Goal: Task Accomplishment & Management: Manage account settings

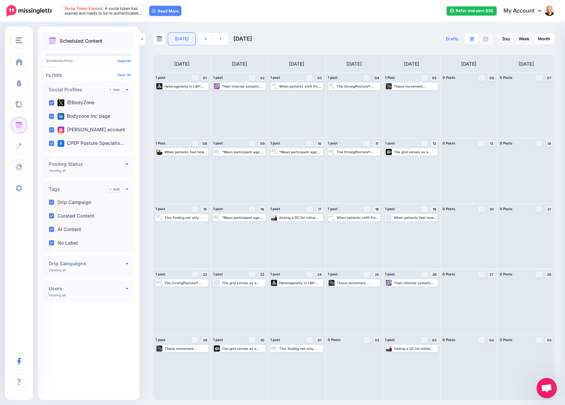
click at [185, 39] on link "[DATE]" at bounding box center [181, 39] width 27 height 12
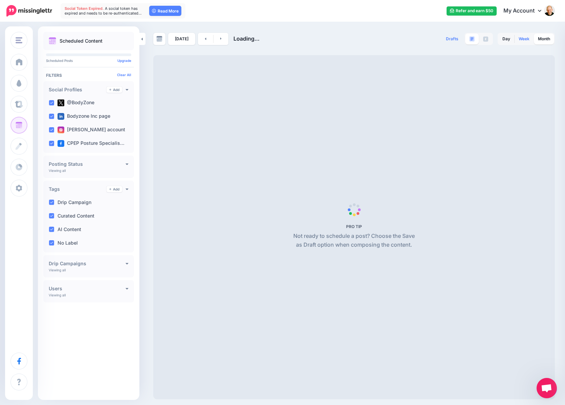
click at [521, 37] on link "Week" at bounding box center [524, 39] width 19 height 11
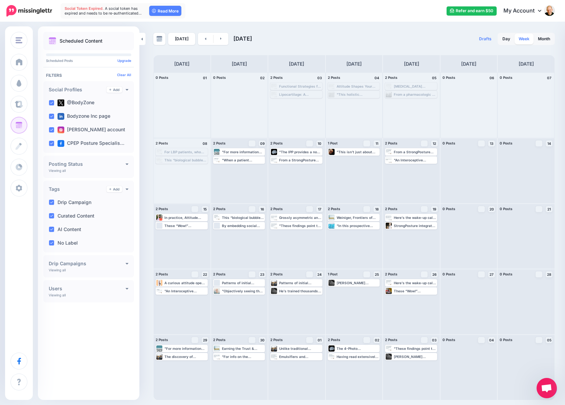
click at [522, 39] on link "Week" at bounding box center [524, 39] width 19 height 11
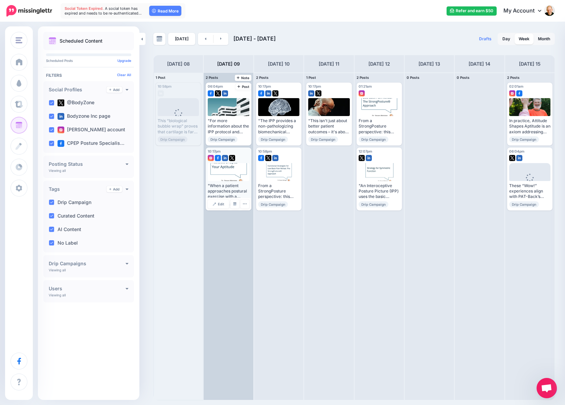
click at [240, 171] on div at bounding box center [229, 172] width 42 height 18
click at [223, 206] on span "Edit" at bounding box center [221, 203] width 6 height 3
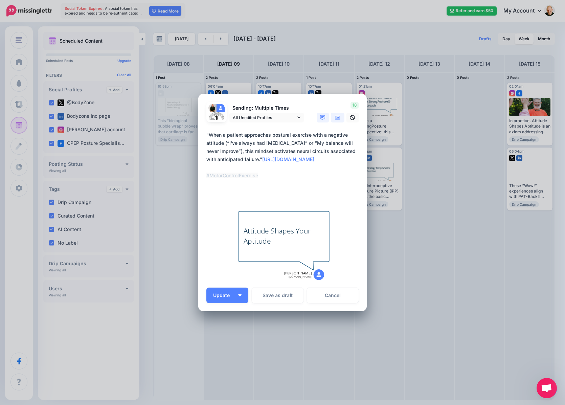
click at [334, 117] on link at bounding box center [338, 118] width 14 height 10
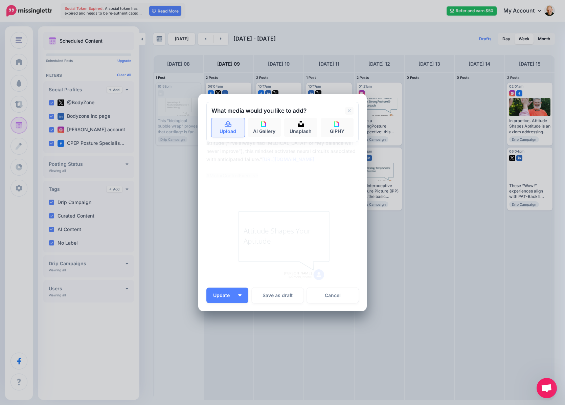
click at [233, 128] on link "Upload" at bounding box center [228, 127] width 33 height 19
click at [273, 129] on link "AI Gallery" at bounding box center [264, 127] width 33 height 19
click at [225, 112] on icon at bounding box center [226, 110] width 2 height 5
click at [348, 111] on icon at bounding box center [349, 110] width 3 height 5
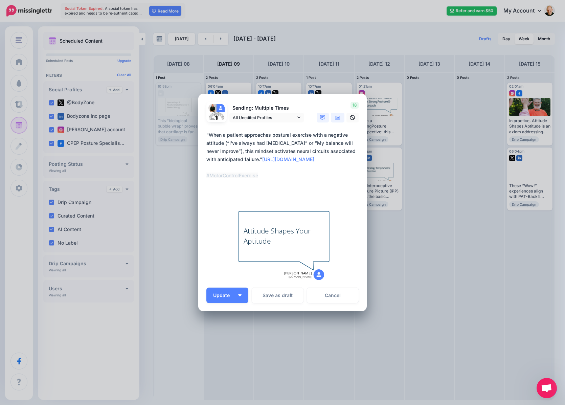
click at [338, 117] on icon at bounding box center [337, 117] width 5 height 4
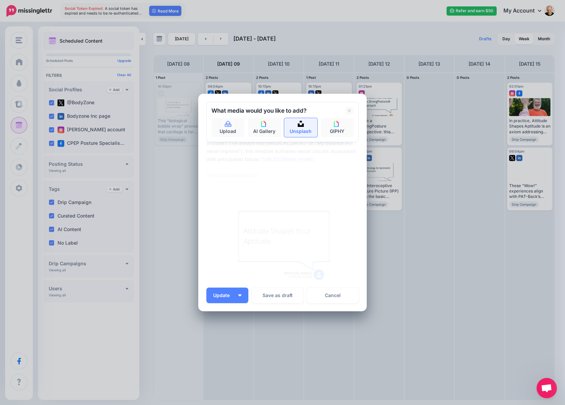
click at [298, 125] on img at bounding box center [301, 124] width 6 height 6
click at [256, 126] on input "text" at bounding box center [277, 124] width 130 height 13
type input "******"
click at [342, 118] on button "submit" at bounding box center [348, 124] width 12 height 13
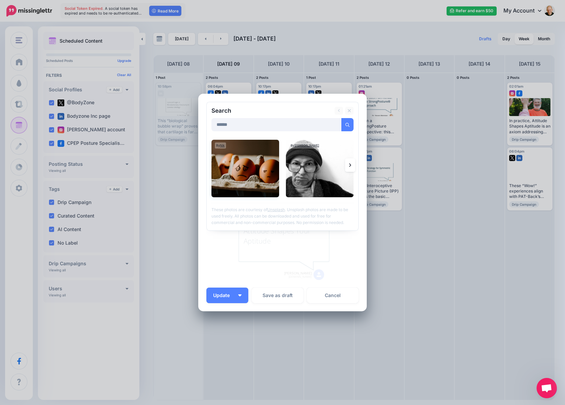
click at [246, 170] on img at bounding box center [246, 169] width 68 height 58
click at [314, 160] on img at bounding box center [320, 169] width 68 height 58
click at [341, 125] on link "Add Media" at bounding box center [339, 124] width 29 height 13
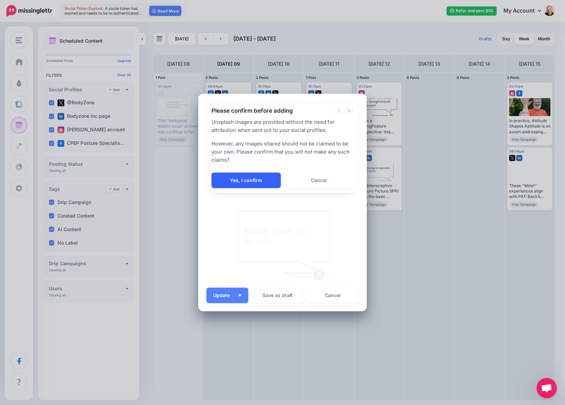
click at [246, 183] on link "Yes, I confirm" at bounding box center [246, 181] width 69 height 16
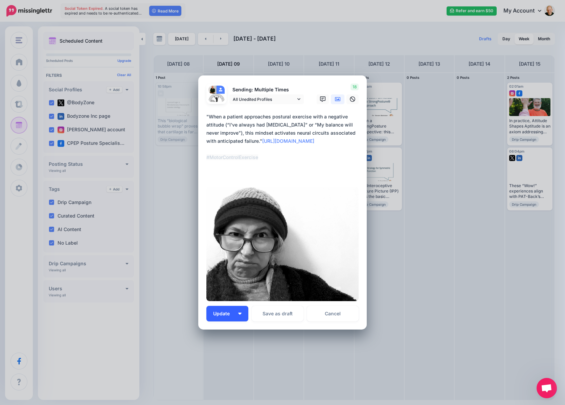
click at [224, 313] on span "Update" at bounding box center [224, 313] width 22 height 5
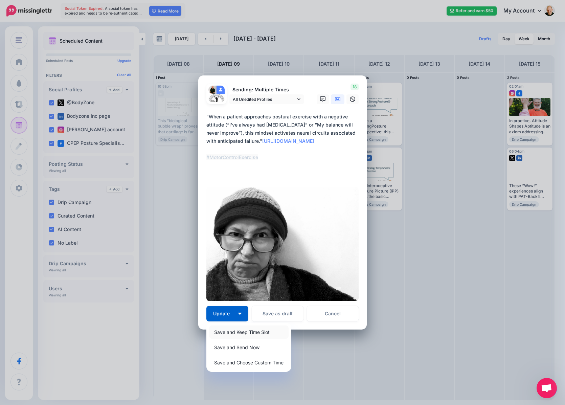
click at [229, 333] on link "Save and Keep Time Slot" at bounding box center [249, 332] width 80 height 13
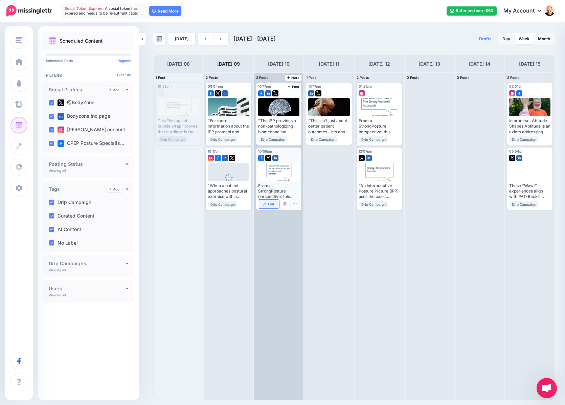
click at [271, 204] on span "Edit" at bounding box center [271, 203] width 6 height 3
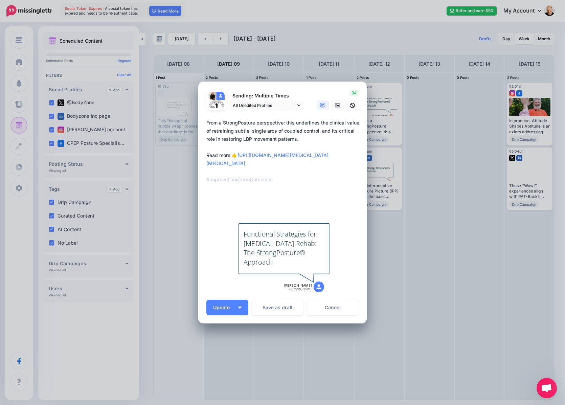
click at [290, 259] on div "Functional Strategies for [MEDICAL_DATA] Rehab: The StrongPosture® Approach" at bounding box center [284, 247] width 81 height 37
type textarea "**********"
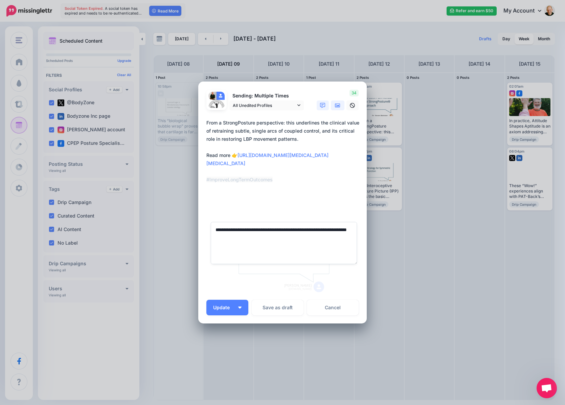
click at [336, 106] on icon at bounding box center [337, 105] width 5 height 4
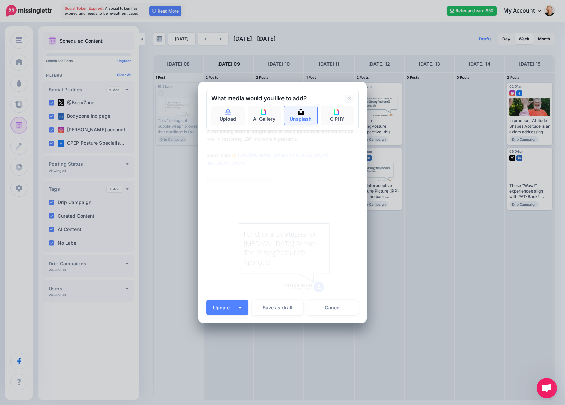
click at [304, 116] on link "Unsplash" at bounding box center [300, 115] width 33 height 19
type input "***"
click at [348, 112] on icon "submit" at bounding box center [348, 113] width 4 height 4
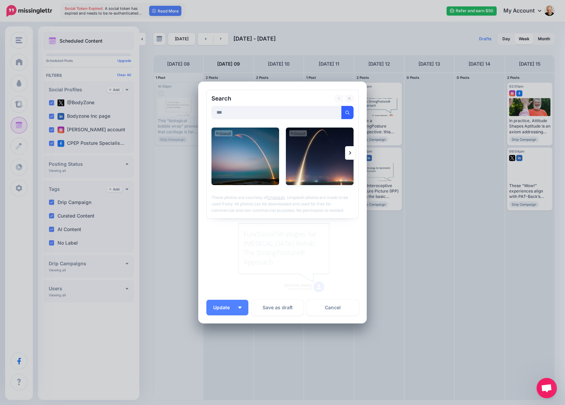
click at [319, 163] on img at bounding box center [320, 157] width 68 height 58
click at [337, 114] on link "Add Media" at bounding box center [339, 112] width 29 height 13
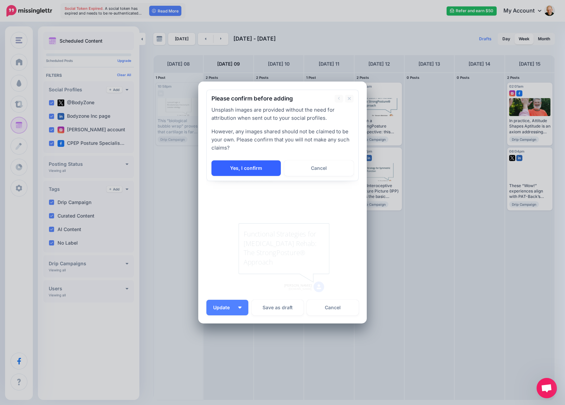
click at [253, 162] on link "Yes, I confirm" at bounding box center [246, 168] width 69 height 16
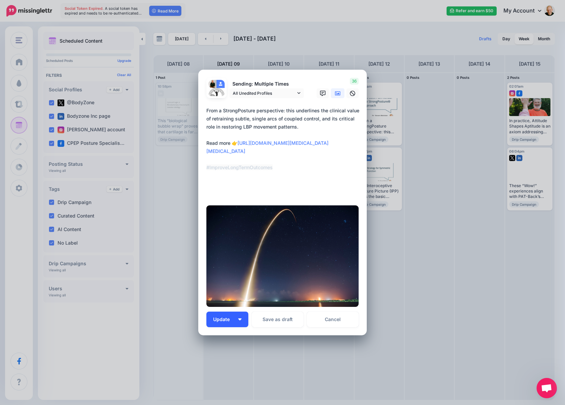
click at [220, 316] on button "Update" at bounding box center [227, 320] width 42 height 16
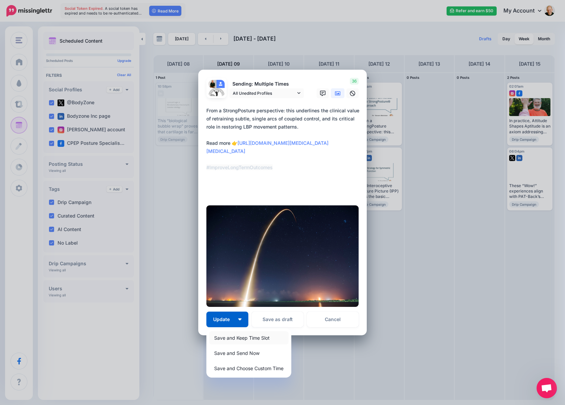
click at [228, 340] on link "Save and Keep Time Slot" at bounding box center [249, 337] width 80 height 13
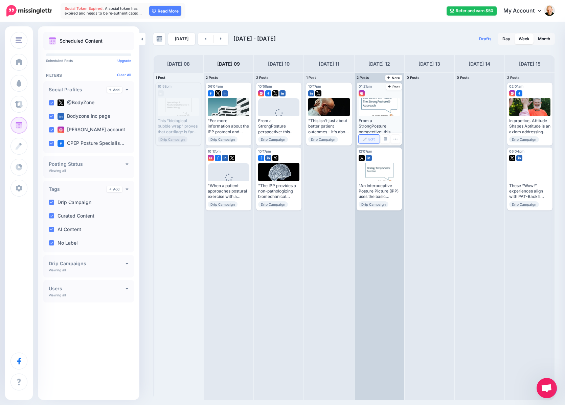
click at [372, 140] on span "Edit" at bounding box center [372, 138] width 6 height 3
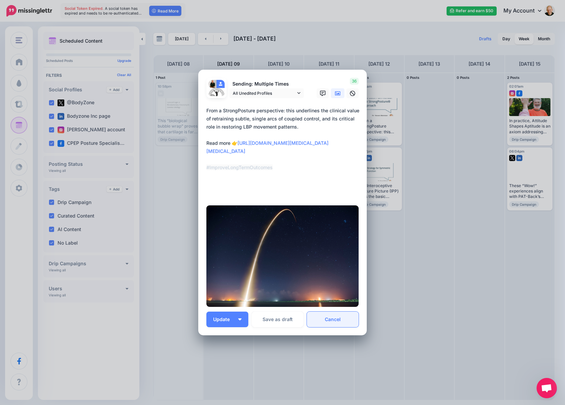
click at [333, 317] on link "Cancel" at bounding box center [333, 320] width 52 height 16
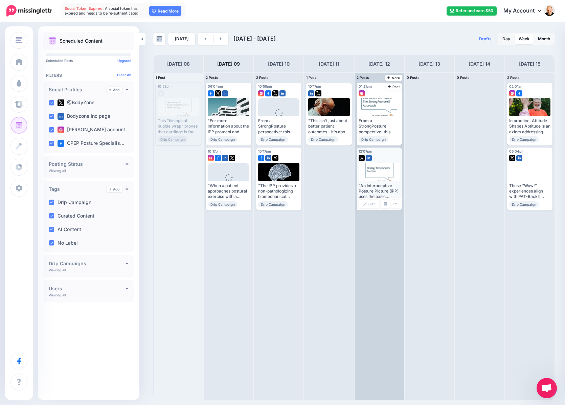
click at [375, 172] on div at bounding box center [380, 172] width 42 height 18
click at [370, 205] on span "Edit" at bounding box center [372, 203] width 6 height 3
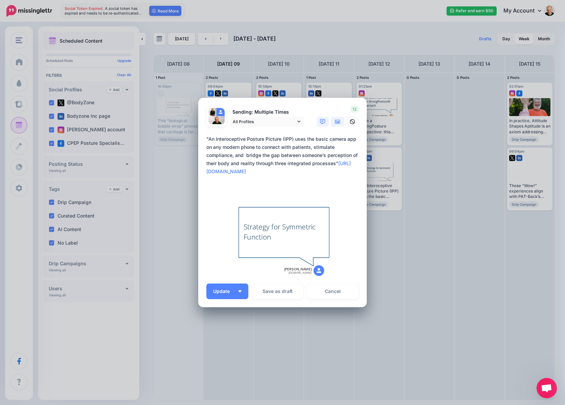
click at [335, 122] on icon at bounding box center [337, 121] width 5 height 4
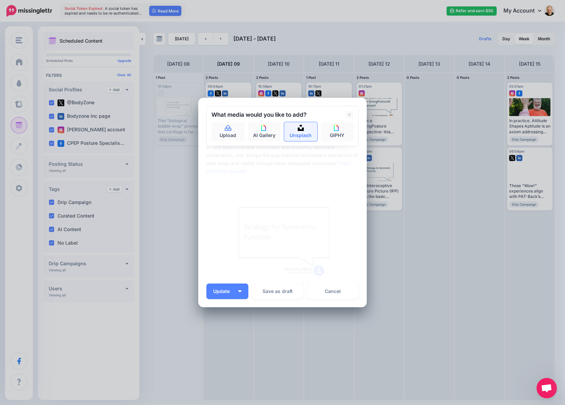
click at [303, 124] on link "Unsplash" at bounding box center [300, 131] width 33 height 19
type input "******"
click at [342, 122] on button "submit" at bounding box center [348, 128] width 12 height 13
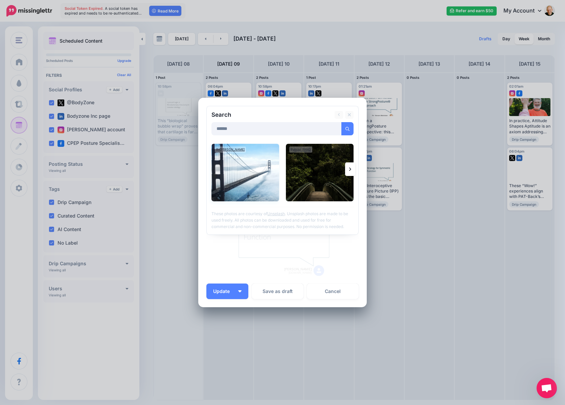
click at [245, 189] on img at bounding box center [246, 173] width 68 height 58
click at [302, 179] on img at bounding box center [320, 173] width 68 height 58
click at [339, 127] on link "Add Media" at bounding box center [339, 128] width 29 height 13
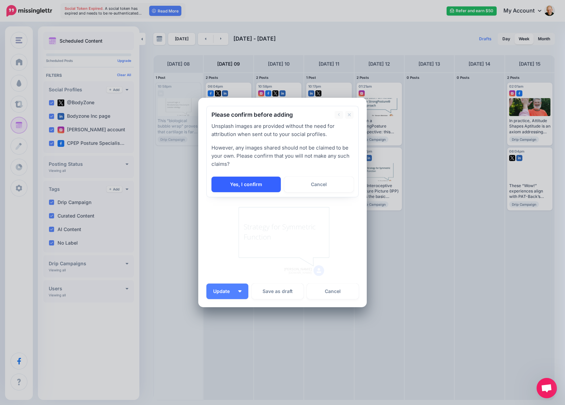
click at [260, 183] on link "Yes, I confirm" at bounding box center [246, 185] width 69 height 16
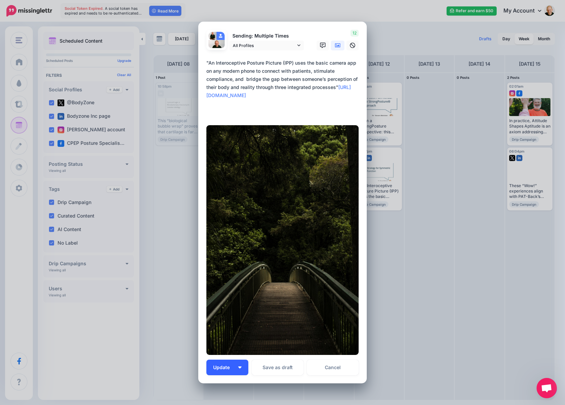
click at [221, 369] on span "Update" at bounding box center [224, 367] width 22 height 5
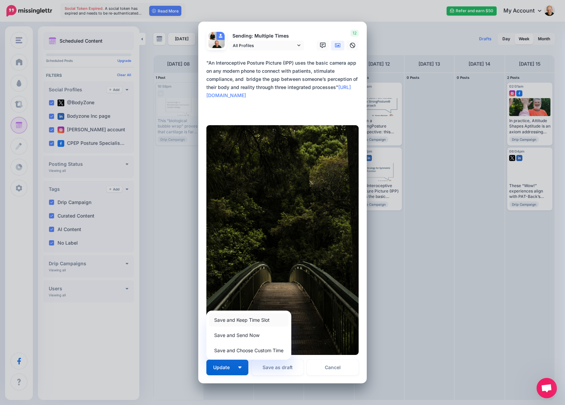
click at [249, 320] on link "Save and Keep Time Slot" at bounding box center [249, 319] width 80 height 13
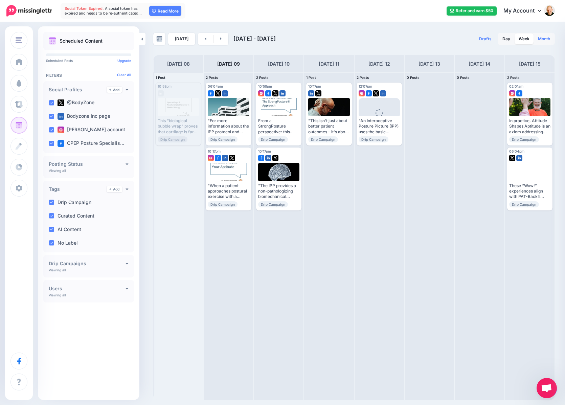
click at [548, 41] on link "Month" at bounding box center [544, 39] width 20 height 11
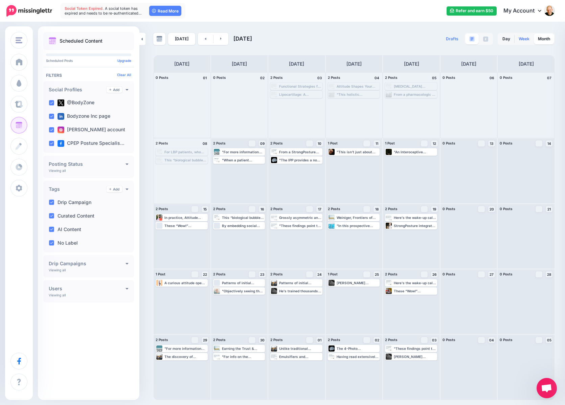
click at [523, 40] on link "Week" at bounding box center [524, 39] width 19 height 11
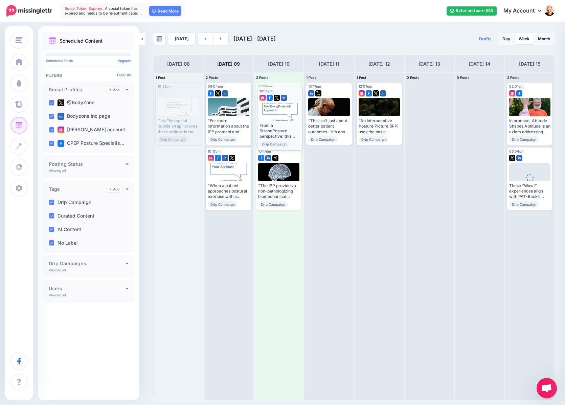
drag, startPoint x: 279, startPoint y: 106, endPoint x: 280, endPoint y: 110, distance: 4.6
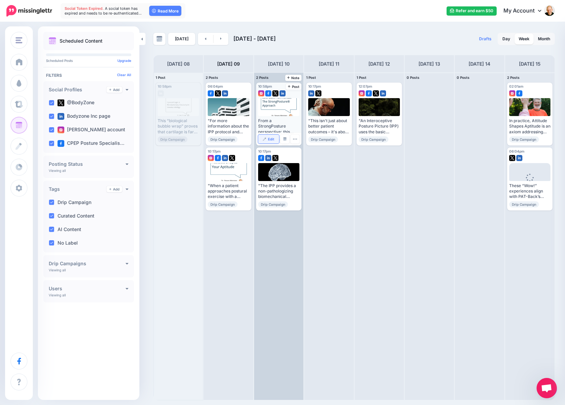
click at [265, 139] on img at bounding box center [264, 138] width 3 height 3
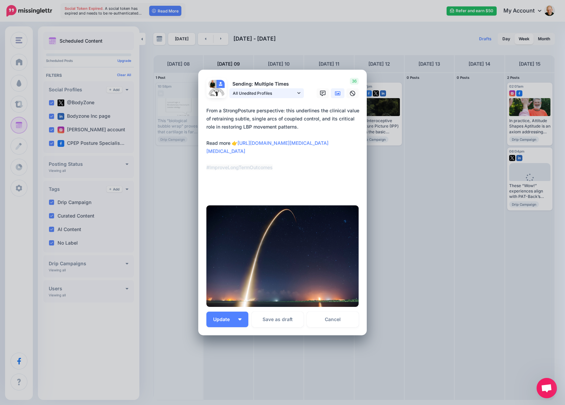
click at [278, 94] on span "All Unedited Profiles" at bounding box center [264, 93] width 63 height 7
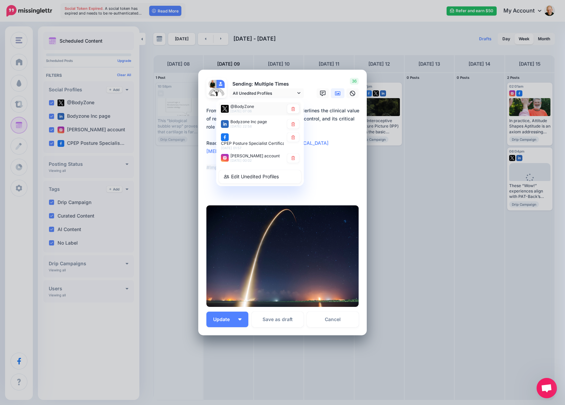
click at [249, 108] on span "@BodyZone" at bounding box center [243, 106] width 24 height 5
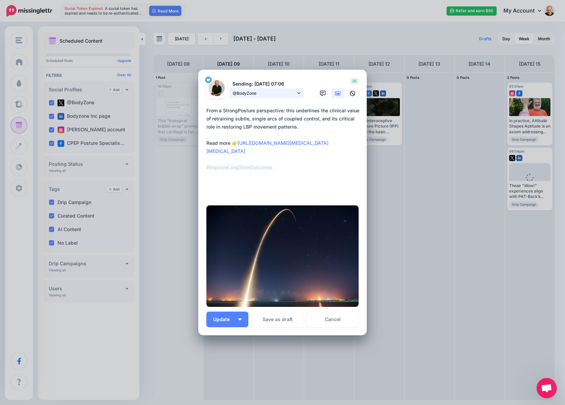
click at [252, 95] on span "@BodyZone" at bounding box center [264, 93] width 63 height 7
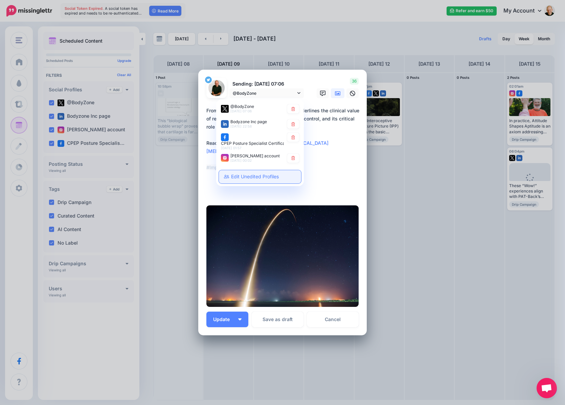
click at [244, 177] on link "Edit Unedited Profiles" at bounding box center [260, 176] width 82 height 13
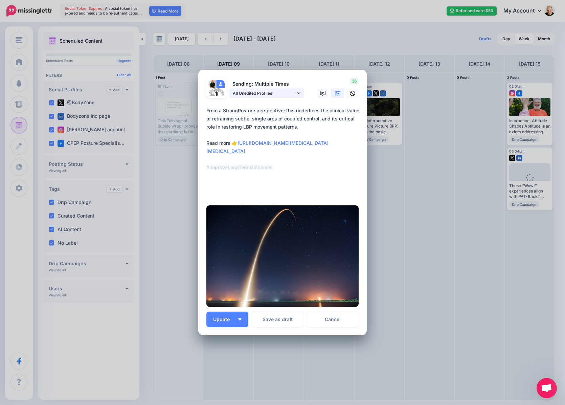
click at [259, 93] on span "All Unedited Profiles" at bounding box center [264, 93] width 63 height 7
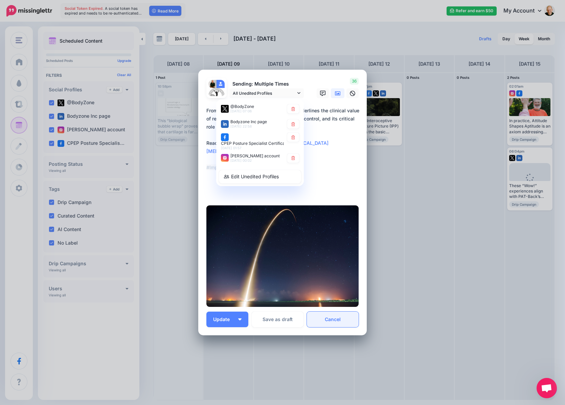
click at [335, 320] on link "Cancel" at bounding box center [333, 320] width 52 height 16
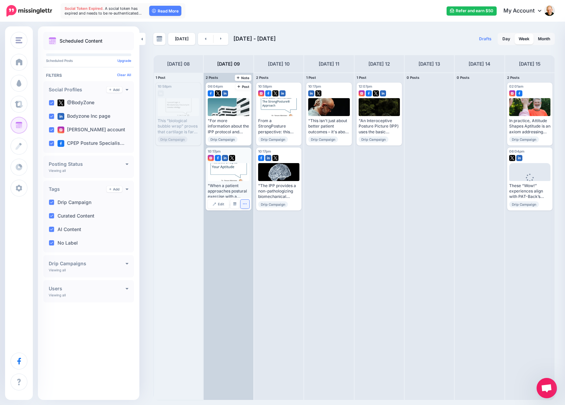
click at [245, 206] on button "button" at bounding box center [245, 204] width 9 height 9
click at [221, 205] on span "Edit" at bounding box center [221, 203] width 6 height 3
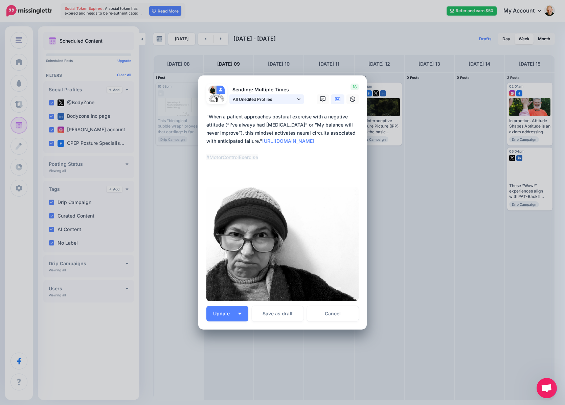
click at [261, 99] on span "All Unedited Profiles" at bounding box center [264, 99] width 63 height 7
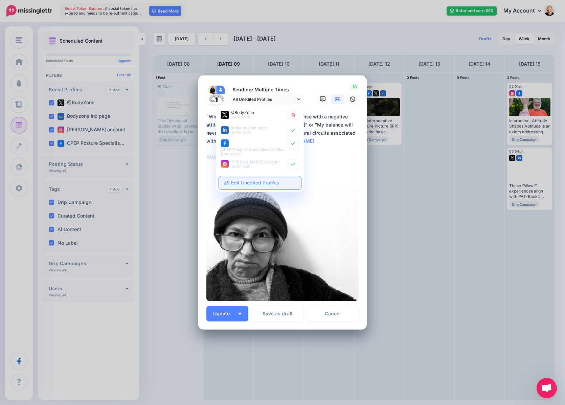
click at [273, 186] on link "Edit Unedited Profiles" at bounding box center [260, 182] width 82 height 13
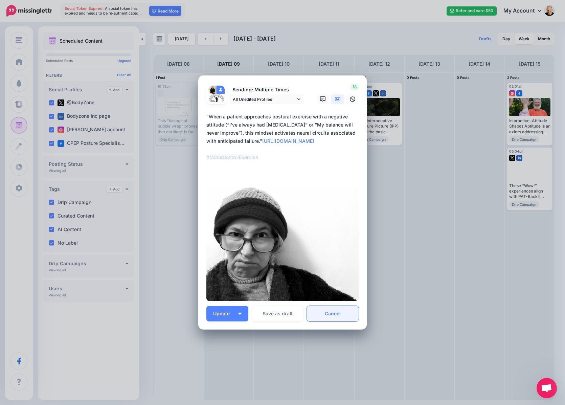
click at [344, 316] on link "Cancel" at bounding box center [333, 314] width 52 height 16
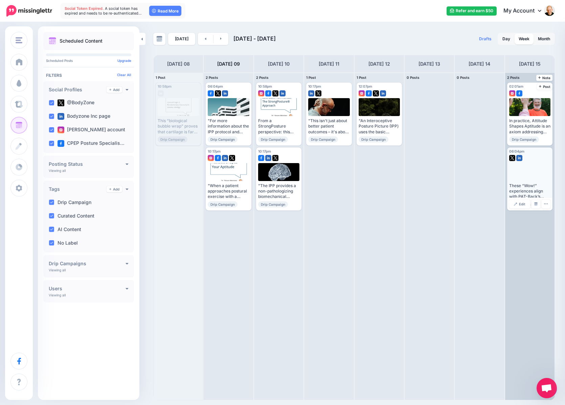
click at [535, 173] on div at bounding box center [530, 172] width 42 height 18
click at [521, 202] on span "Edit" at bounding box center [522, 203] width 6 height 3
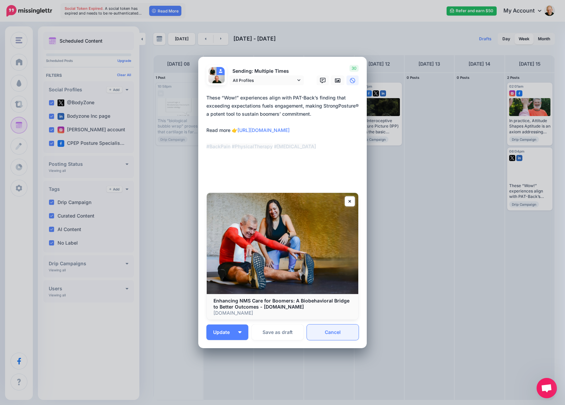
click at [326, 333] on link "Cancel" at bounding box center [333, 333] width 52 height 16
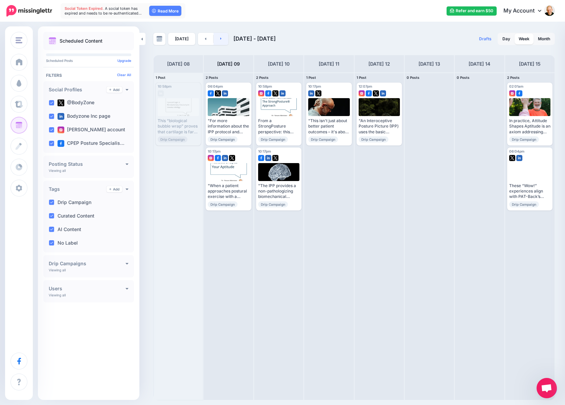
click at [220, 39] on icon at bounding box center [221, 39] width 2 height 4
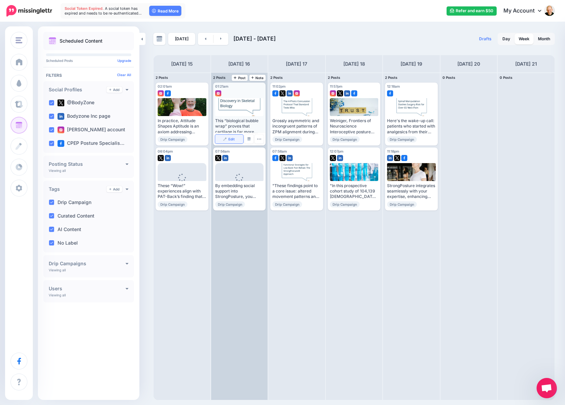
click at [236, 138] on link "Edit" at bounding box center [229, 139] width 28 height 9
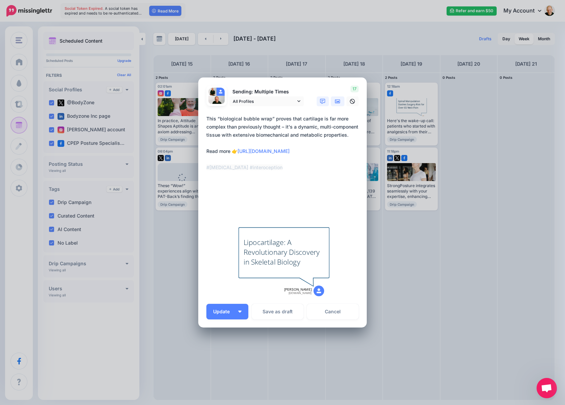
click at [336, 103] on icon at bounding box center [337, 101] width 5 height 5
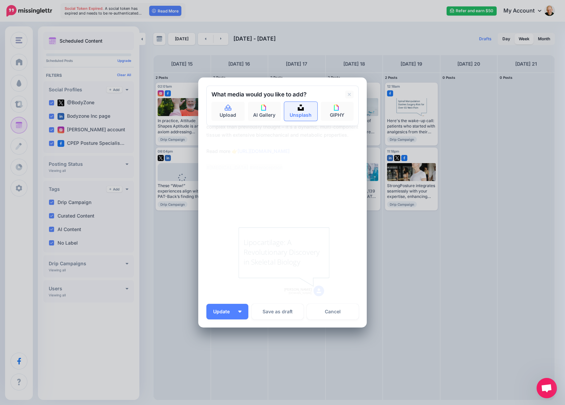
click at [298, 110] on img at bounding box center [301, 108] width 6 height 6
click at [342, 102] on button "submit" at bounding box center [348, 108] width 12 height 13
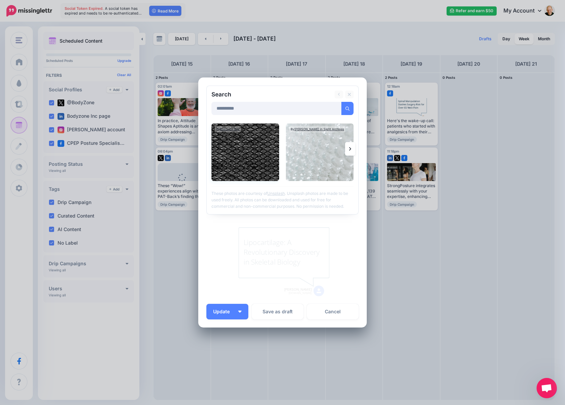
click at [270, 163] on img at bounding box center [246, 153] width 68 height 58
click at [305, 163] on img at bounding box center [320, 153] width 68 height 58
click at [232, 111] on input "**********" at bounding box center [261, 108] width 98 height 13
type input "**********"
click at [315, 108] on icon "submit" at bounding box center [315, 109] width 4 height 4
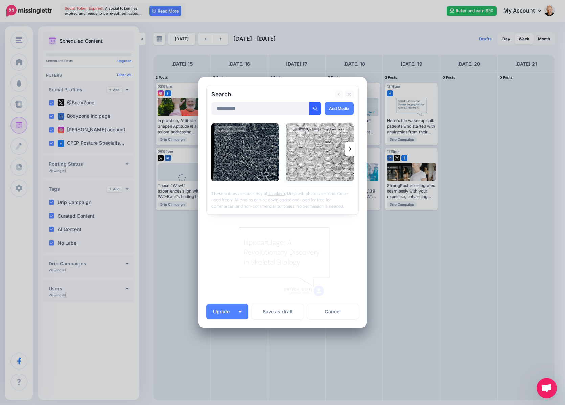
click at [314, 149] on img at bounding box center [320, 153] width 68 height 58
click at [336, 108] on link "Add Media" at bounding box center [339, 108] width 29 height 13
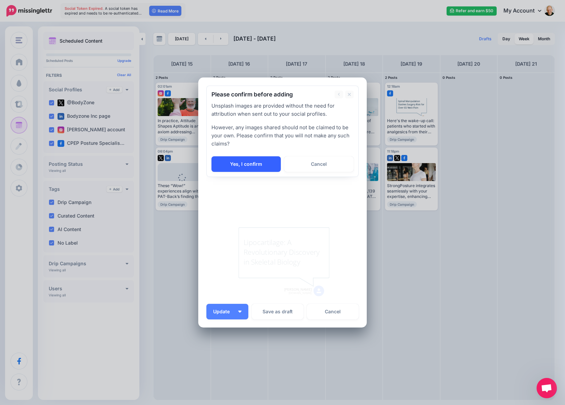
click at [242, 165] on link "Yes, I confirm" at bounding box center [246, 164] width 69 height 16
type textarea "**********"
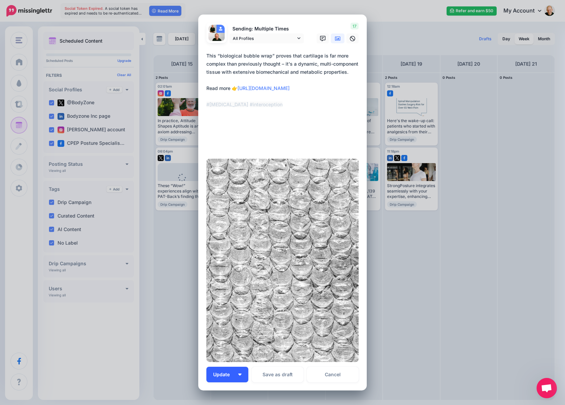
click at [220, 376] on span "Update" at bounding box center [224, 374] width 22 height 5
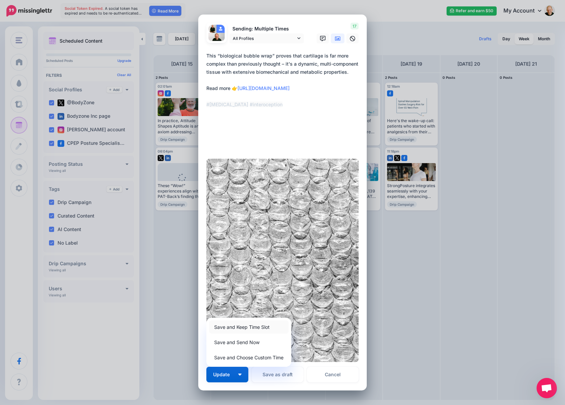
click at [250, 329] on link "Save and Keep Time Slot" at bounding box center [249, 327] width 80 height 13
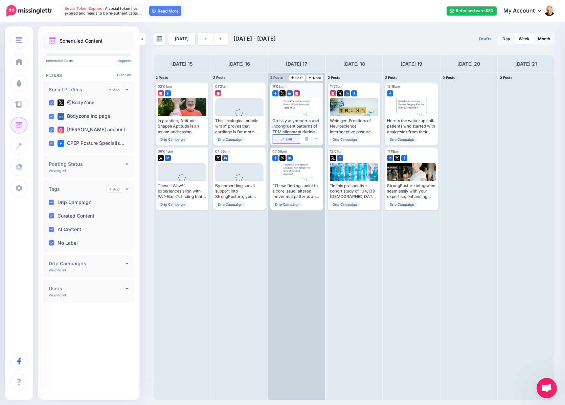
click at [291, 138] on span "Edit" at bounding box center [289, 138] width 6 height 3
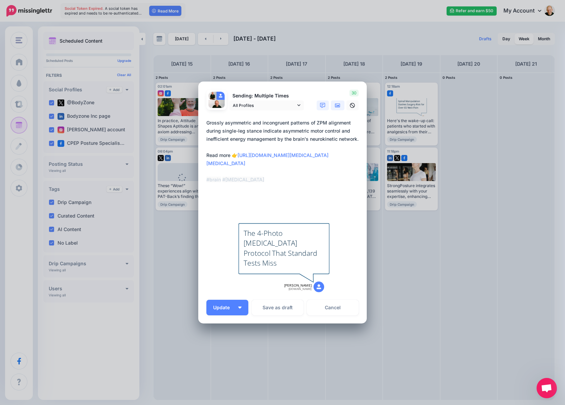
click at [338, 105] on icon at bounding box center [337, 105] width 5 height 5
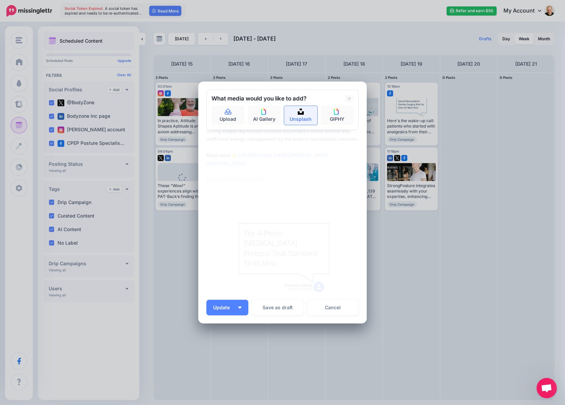
click at [302, 112] on img at bounding box center [301, 112] width 6 height 6
type input "*****"
click at [342, 106] on button "submit" at bounding box center [348, 112] width 12 height 13
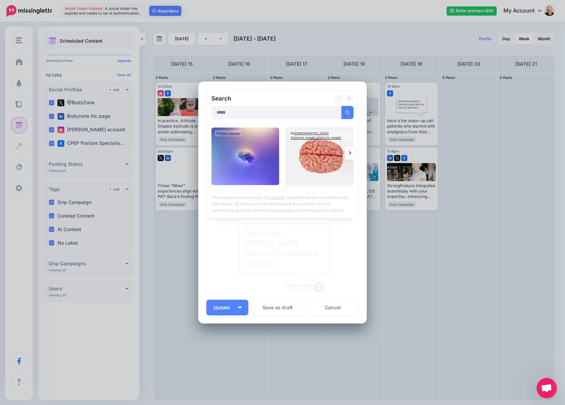
click at [324, 156] on img at bounding box center [320, 157] width 68 height 58
click at [340, 113] on link "Add Media" at bounding box center [339, 112] width 29 height 13
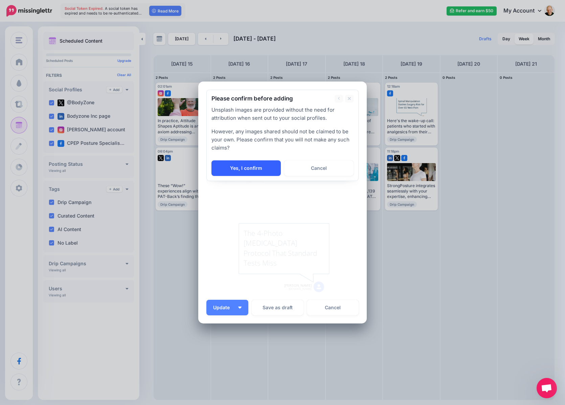
click at [243, 170] on link "Yes, I confirm" at bounding box center [246, 168] width 69 height 16
type textarea "**********"
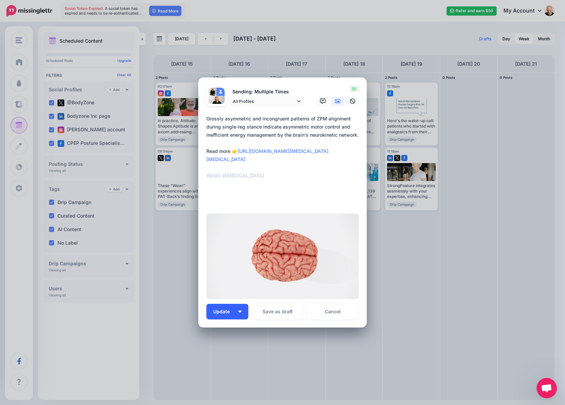
click at [230, 306] on button "Update" at bounding box center [227, 312] width 42 height 16
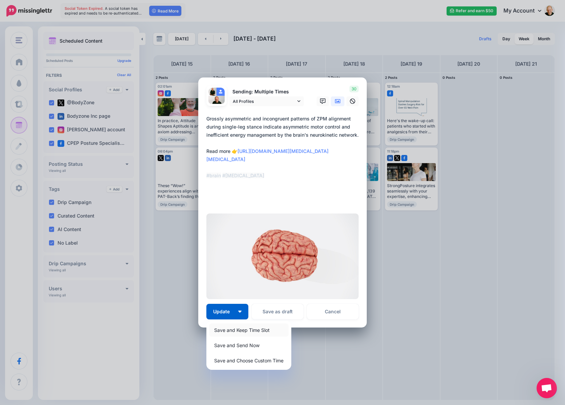
drag, startPoint x: 241, startPoint y: 330, endPoint x: 268, endPoint y: 335, distance: 27.8
click at [241, 330] on link "Save and Keep Time Slot" at bounding box center [249, 330] width 80 height 13
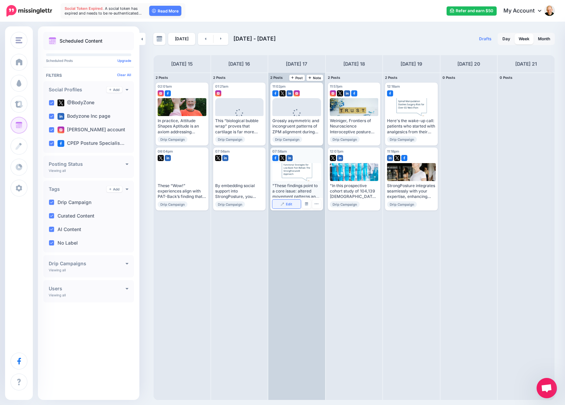
click at [288, 203] on span "Edit" at bounding box center [289, 203] width 6 height 3
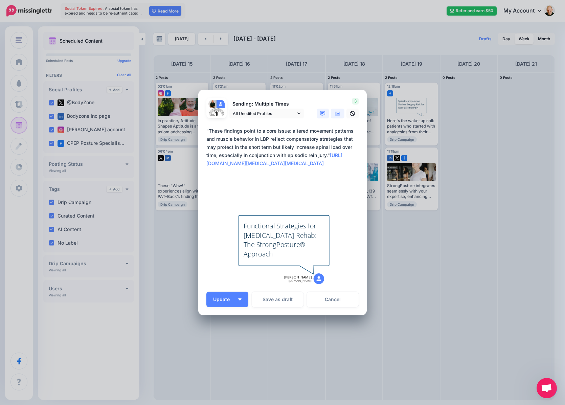
drag, startPoint x: 338, startPoint y: 111, endPoint x: 338, endPoint y: 115, distance: 4.1
click at [338, 111] on icon at bounding box center [337, 113] width 5 height 5
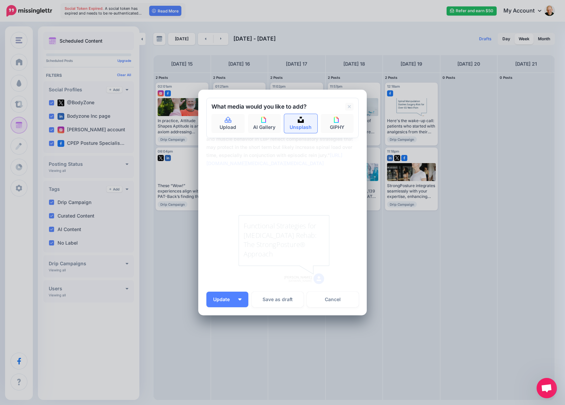
click at [297, 124] on link "Unsplash" at bounding box center [300, 123] width 33 height 19
type input "*********"
click at [342, 114] on button "submit" at bounding box center [348, 120] width 12 height 13
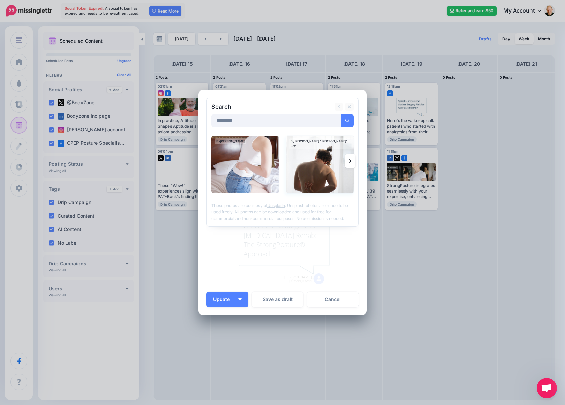
click at [292, 183] on img at bounding box center [320, 165] width 68 height 58
click at [331, 118] on link "Add Media" at bounding box center [339, 120] width 29 height 13
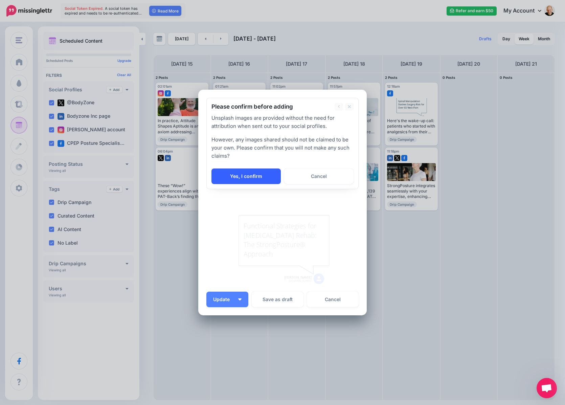
click at [263, 173] on link "Yes, I confirm" at bounding box center [246, 177] width 69 height 16
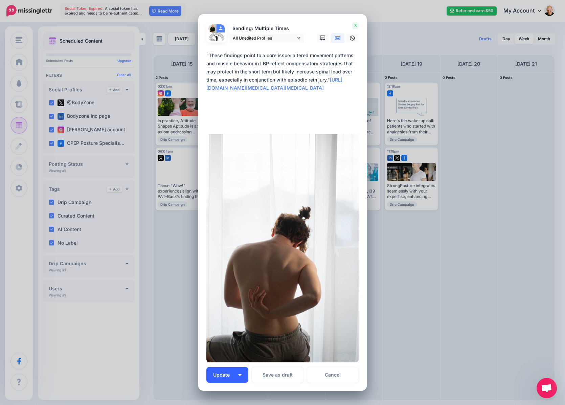
click at [220, 375] on span "Update" at bounding box center [224, 375] width 22 height 5
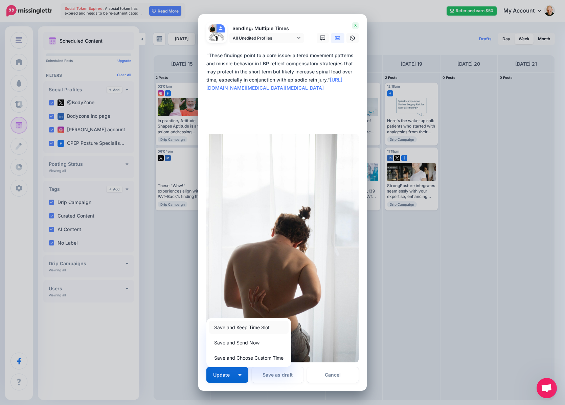
click at [249, 325] on link "Save and Keep Time Slot" at bounding box center [249, 327] width 80 height 13
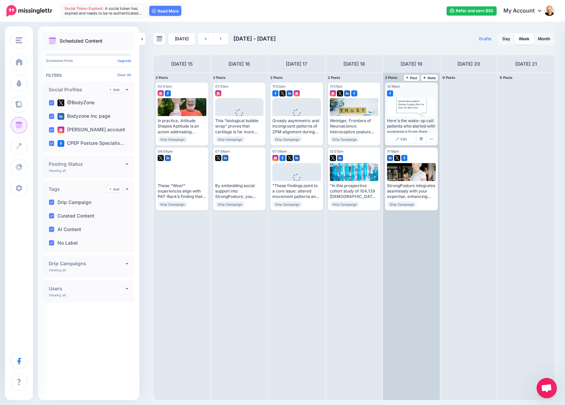
click at [420, 106] on div at bounding box center [411, 107] width 49 height 18
click at [404, 139] on span "Edit" at bounding box center [404, 138] width 6 height 3
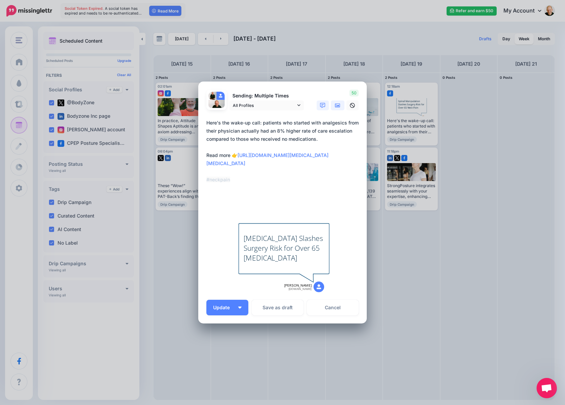
click at [334, 105] on link at bounding box center [338, 106] width 14 height 10
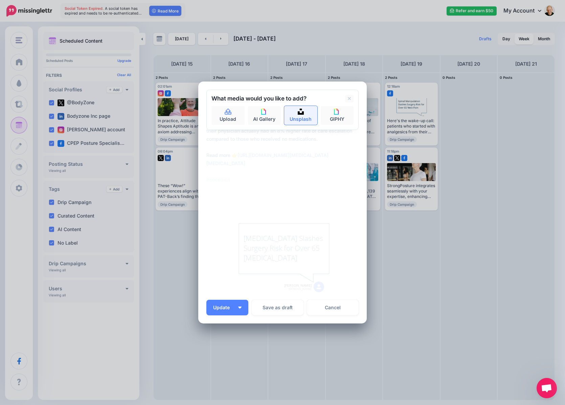
click at [297, 116] on link "Unsplash" at bounding box center [300, 115] width 33 height 19
type input "**********"
click at [342, 106] on button "submit" at bounding box center [348, 112] width 12 height 13
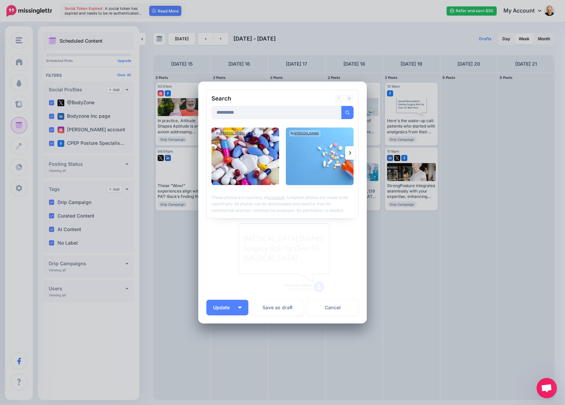
click at [299, 153] on img at bounding box center [320, 157] width 68 height 58
click at [225, 309] on span "Update" at bounding box center [224, 307] width 22 height 5
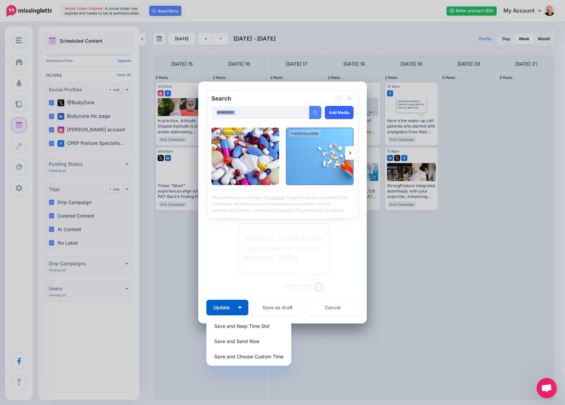
click at [341, 106] on div "**********" at bounding box center [282, 154] width 152 height 129
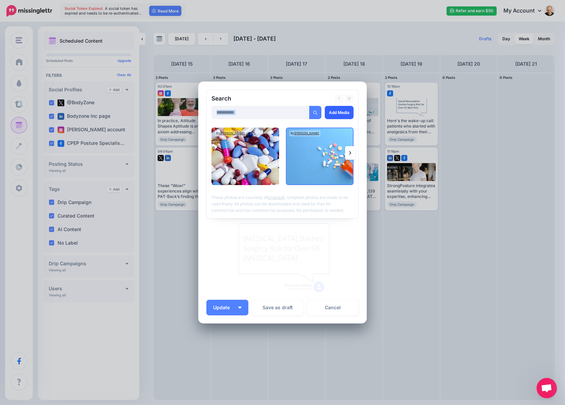
click at [341, 110] on link "Add Media" at bounding box center [339, 112] width 29 height 13
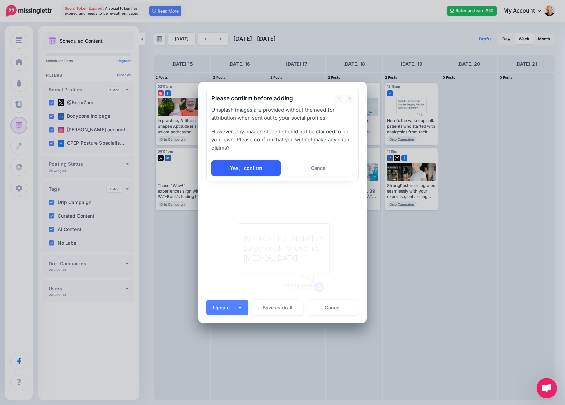
click at [241, 167] on link "Yes, I confirm" at bounding box center [246, 168] width 69 height 16
type textarea "**********"
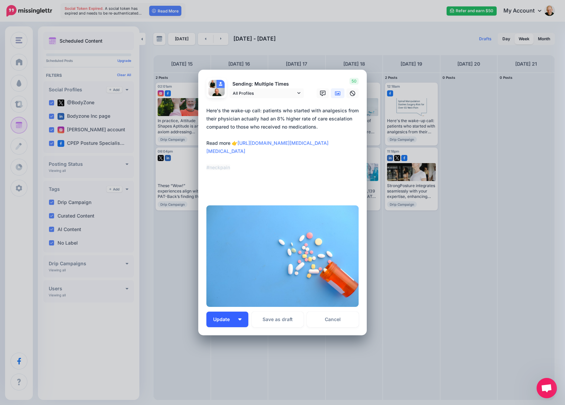
click at [224, 321] on span "Update" at bounding box center [224, 319] width 22 height 5
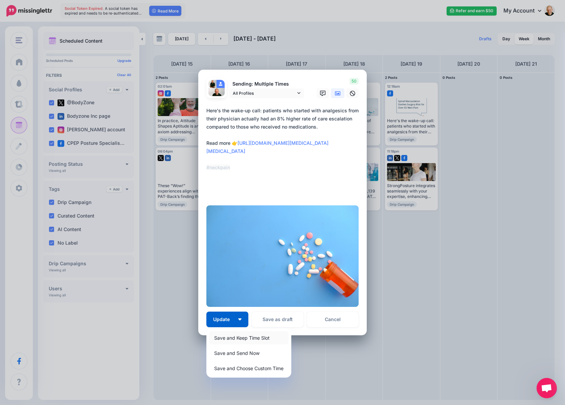
click at [226, 336] on link "Save and Keep Time Slot" at bounding box center [249, 337] width 80 height 13
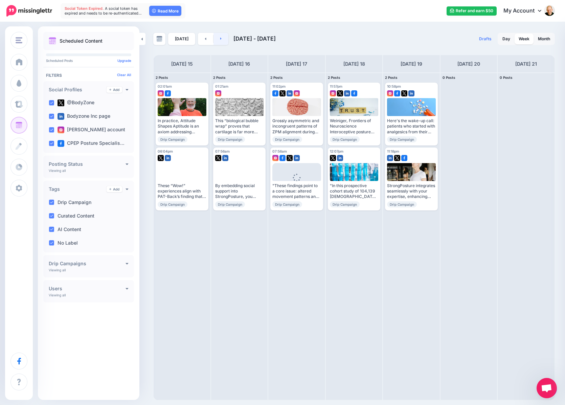
click at [223, 38] on link at bounding box center [221, 39] width 15 height 12
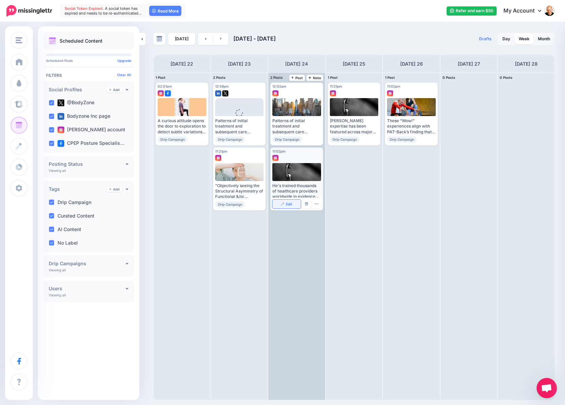
click at [285, 203] on link "Edit" at bounding box center [286, 204] width 28 height 9
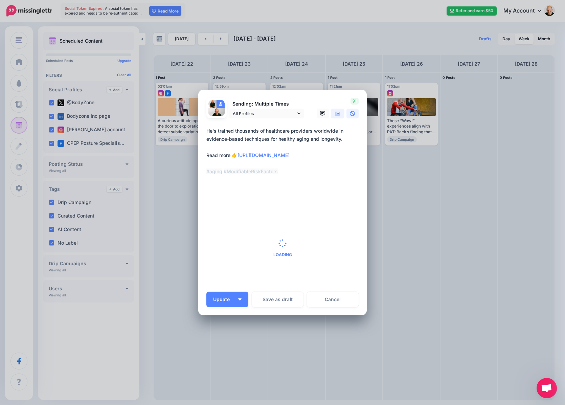
click at [338, 111] on icon at bounding box center [337, 113] width 5 height 5
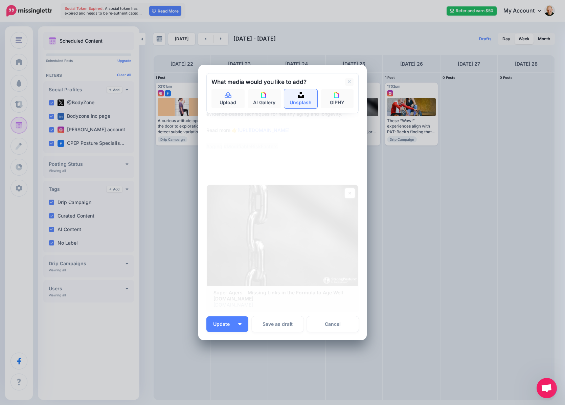
click at [302, 101] on link "Unsplash" at bounding box center [300, 98] width 33 height 19
type input "*****"
click at [342, 89] on button "submit" at bounding box center [348, 95] width 12 height 13
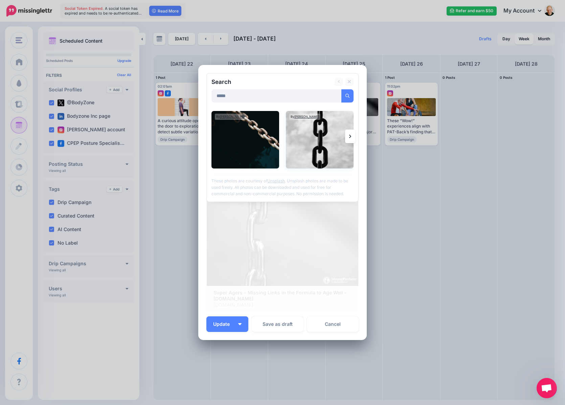
click at [322, 145] on img at bounding box center [320, 140] width 68 height 58
click at [332, 94] on link "Add Media" at bounding box center [339, 95] width 29 height 13
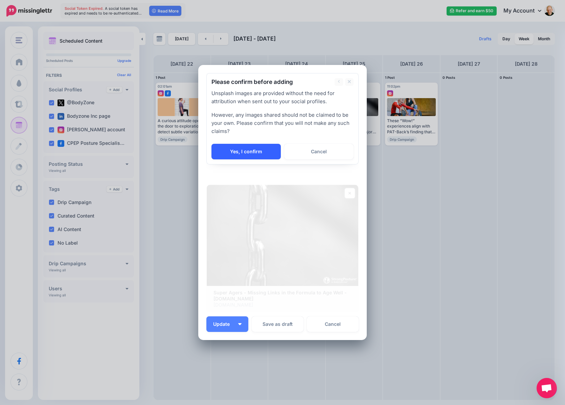
click at [266, 148] on link "Yes, I confirm" at bounding box center [246, 152] width 69 height 16
click at [231, 329] on div "Sending: Multiple Times All Profiles @BodyZone" at bounding box center [282, 202] width 152 height 259
type textarea "**********"
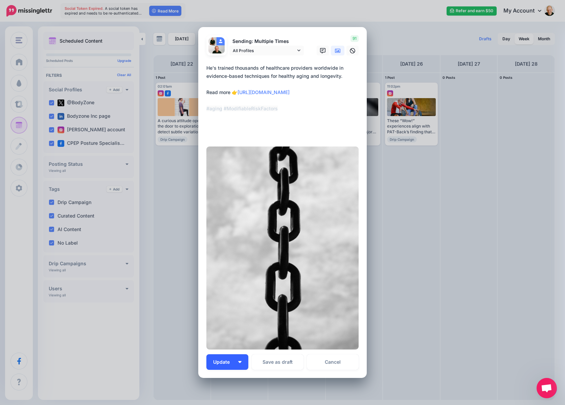
click at [223, 365] on span "Update" at bounding box center [224, 362] width 22 height 5
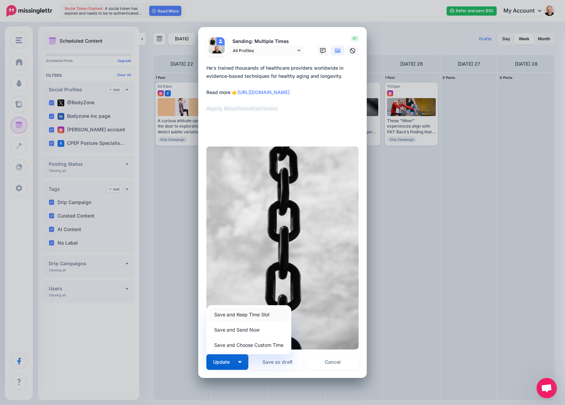
click at [247, 315] on link "Save and Keep Time Slot" at bounding box center [249, 314] width 80 height 13
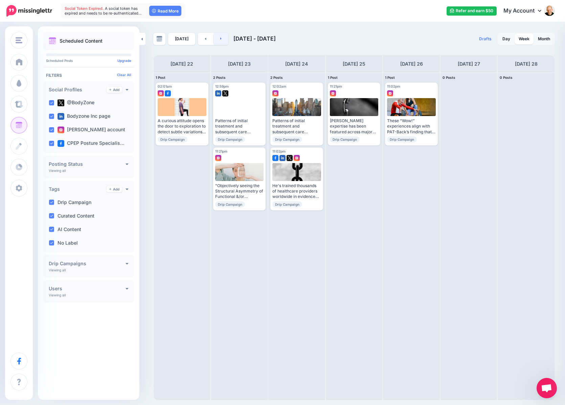
click at [216, 40] on link at bounding box center [221, 39] width 15 height 12
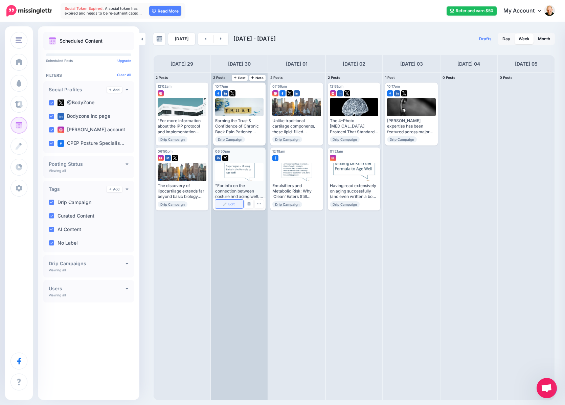
click at [232, 205] on span "Edit" at bounding box center [231, 203] width 6 height 3
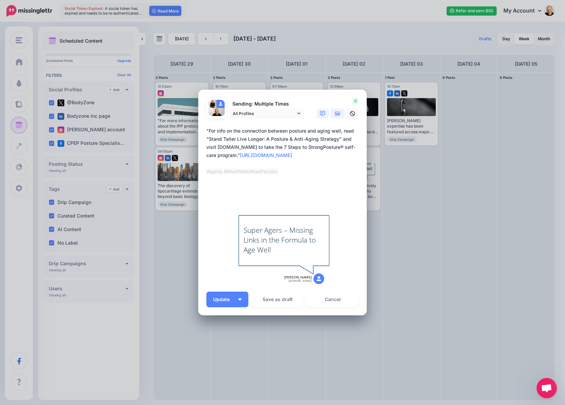
click at [340, 111] on icon at bounding box center [337, 113] width 5 height 4
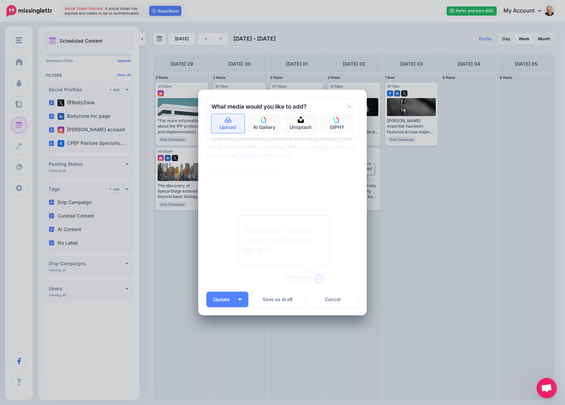
click at [234, 123] on link "Upload" at bounding box center [228, 123] width 33 height 19
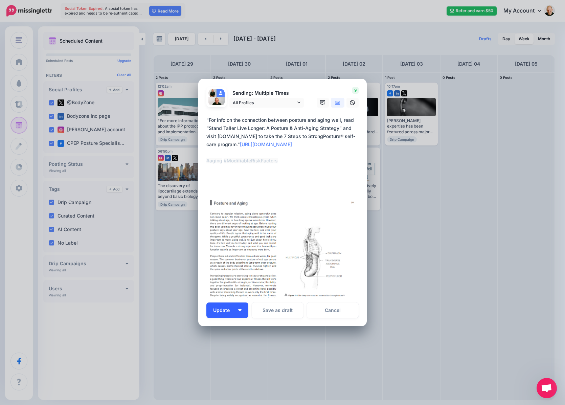
click at [223, 312] on span "Update" at bounding box center [224, 310] width 22 height 5
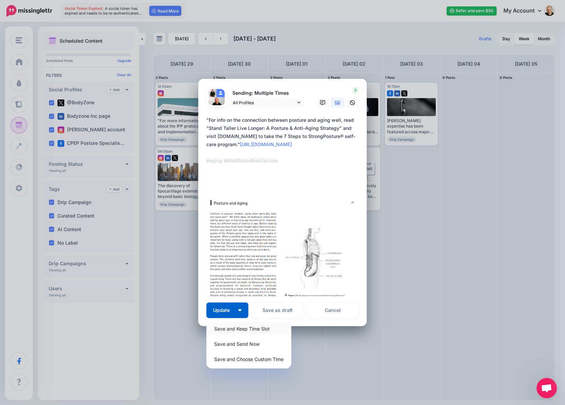
click at [227, 329] on link "Save and Keep Time Slot" at bounding box center [249, 328] width 80 height 13
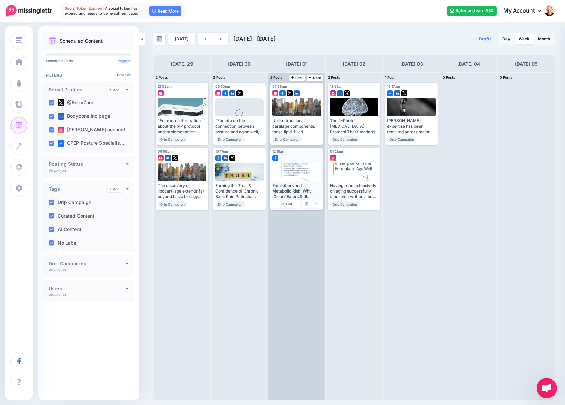
click at [292, 168] on div at bounding box center [296, 172] width 49 height 18
click at [286, 203] on link "Edit" at bounding box center [286, 204] width 28 height 9
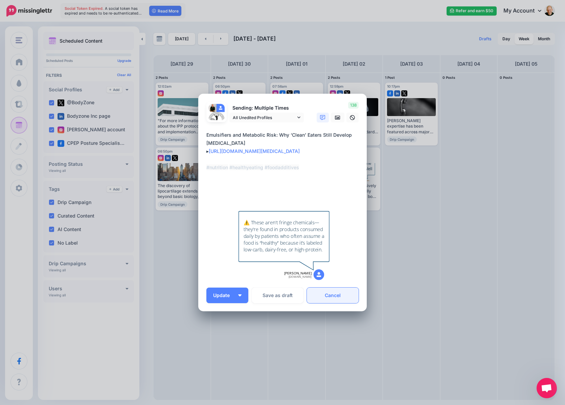
click at [346, 297] on link "Cancel" at bounding box center [333, 296] width 52 height 16
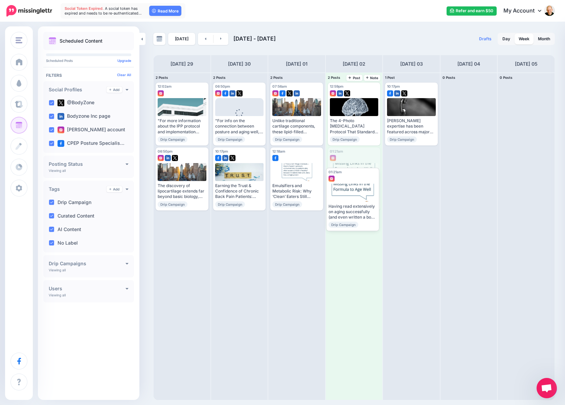
drag, startPoint x: 354, startPoint y: 172, endPoint x: 351, endPoint y: 204, distance: 33.0
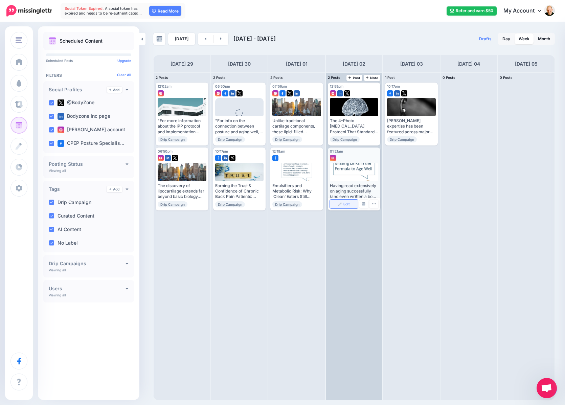
click at [351, 205] on div "Edit Manage Dates Assign to User Delete Post" at bounding box center [354, 204] width 53 height 13
click at [349, 201] on link "Edit" at bounding box center [344, 204] width 28 height 9
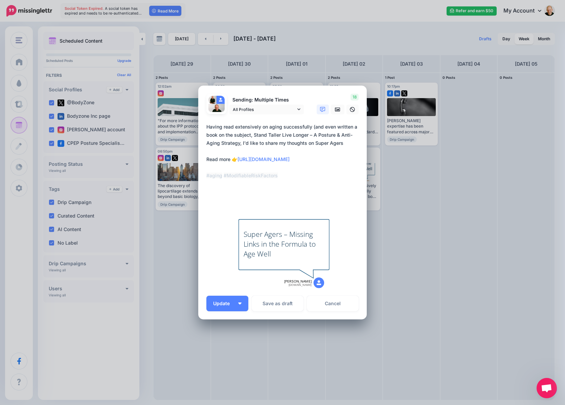
click at [289, 245] on div "Super Agers – Missing Links in the Formula to Age Well" at bounding box center [284, 244] width 81 height 30
type textarea "**********"
click at [323, 305] on link "Cancel" at bounding box center [333, 304] width 52 height 16
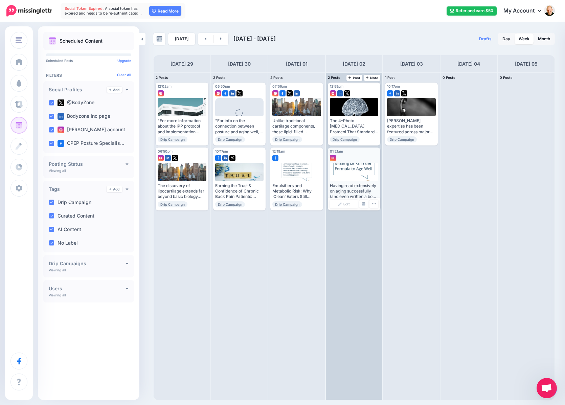
click at [355, 172] on div at bounding box center [354, 172] width 49 height 18
click at [344, 208] on div "Edit Manage Dates Assign to User Delete Post" at bounding box center [354, 204] width 53 height 13
click at [348, 202] on span "Edit" at bounding box center [347, 203] width 6 height 3
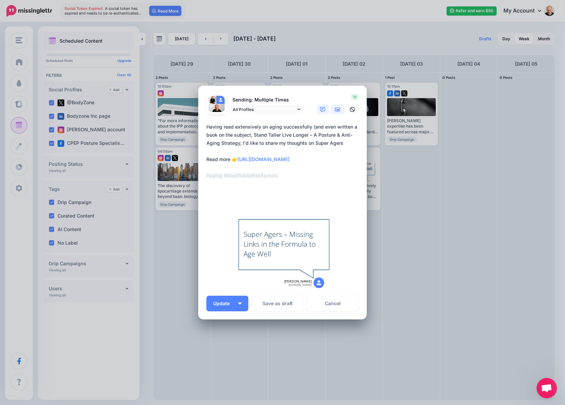
click at [341, 110] on link at bounding box center [338, 110] width 14 height 10
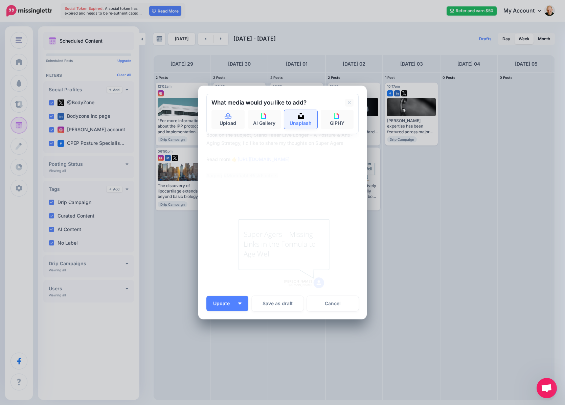
click at [310, 120] on link "Unsplash" at bounding box center [300, 119] width 33 height 19
type input "**********"
click at [342, 110] on button "submit" at bounding box center [348, 116] width 12 height 13
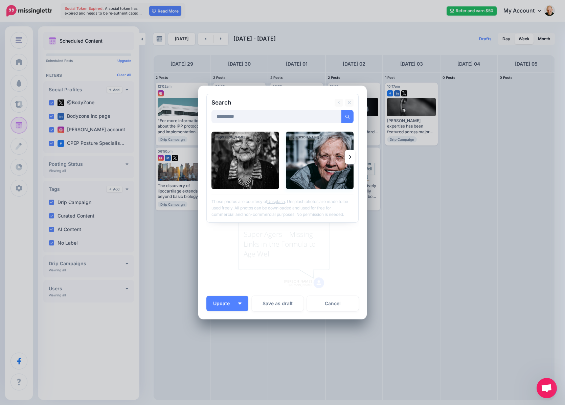
click at [318, 169] on img at bounding box center [320, 161] width 68 height 58
click at [338, 116] on link "Add Media" at bounding box center [339, 116] width 29 height 13
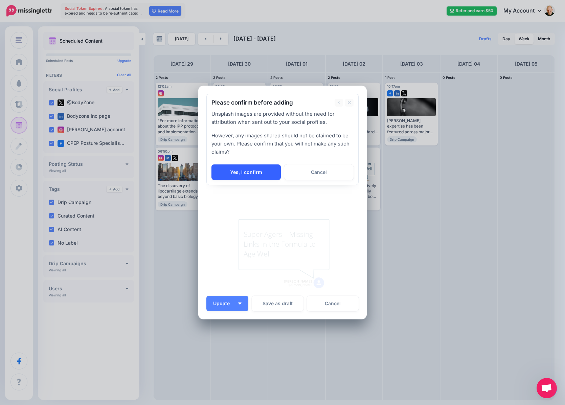
click at [258, 174] on link "Yes, I confirm" at bounding box center [246, 173] width 69 height 16
type textarea "**********"
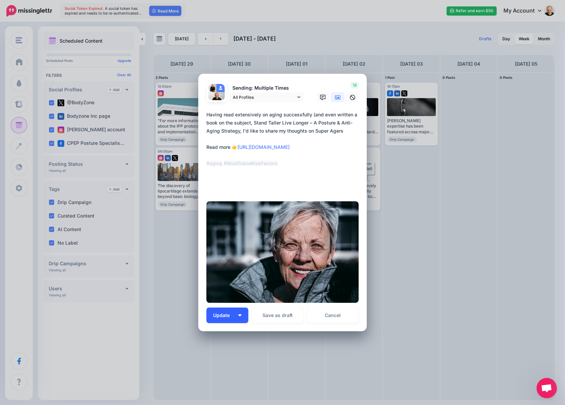
click at [225, 314] on span "Update" at bounding box center [224, 315] width 22 height 5
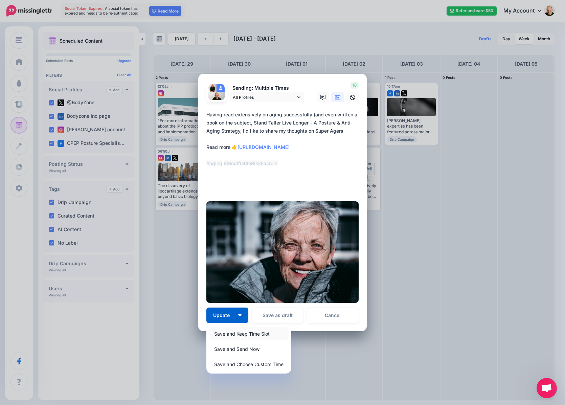
click at [231, 335] on link "Save and Keep Time Slot" at bounding box center [249, 333] width 80 height 13
